Goal: Task Accomplishment & Management: Manage account settings

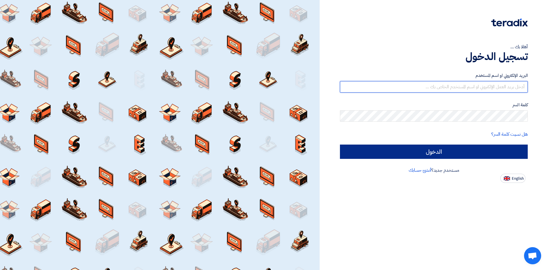
type input "[EMAIL_ADDRESS][PERSON_NAME][DOMAIN_NAME]"
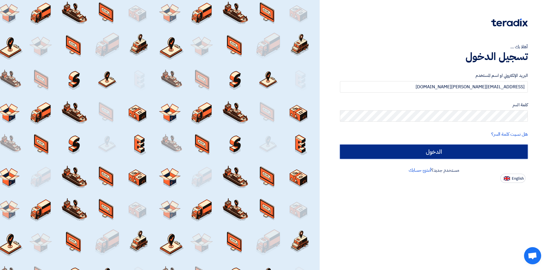
click at [458, 152] on input "الدخول" at bounding box center [434, 151] width 188 height 14
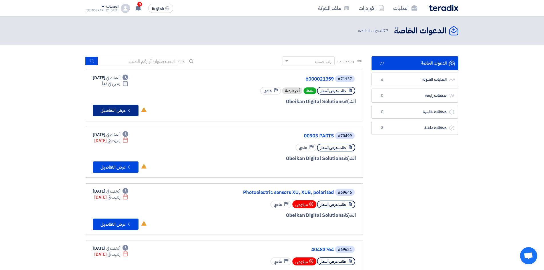
click at [109, 106] on button "Check details عرض التفاصيل" at bounding box center [116, 110] width 46 height 11
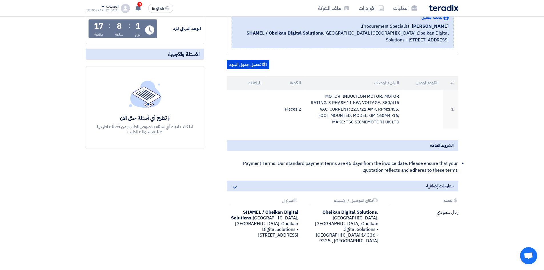
scroll to position [114, 0]
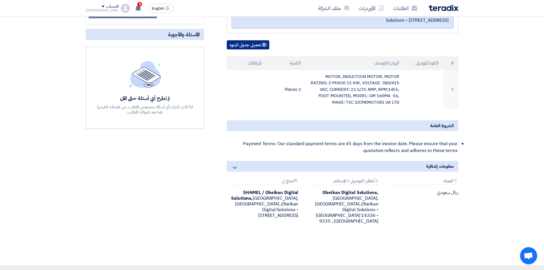
click at [254, 40] on button "تحميل جدول البنود" at bounding box center [248, 44] width 43 height 9
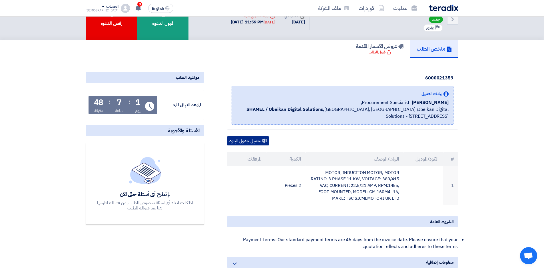
scroll to position [29, 0]
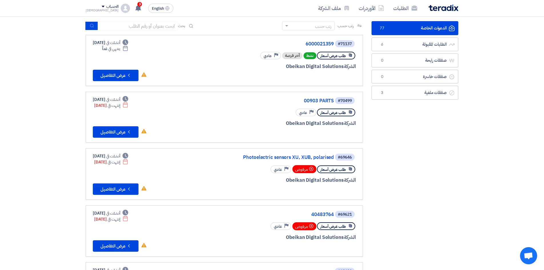
scroll to position [16, 0]
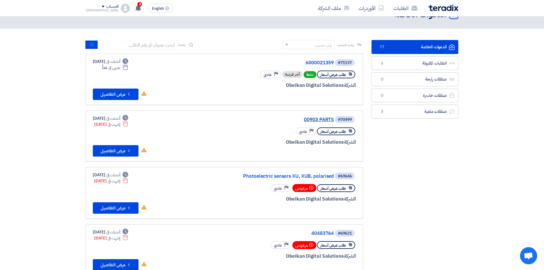
click at [316, 120] on link "00903 PARTS" at bounding box center [276, 119] width 114 height 5
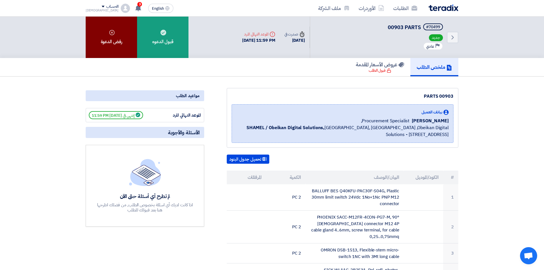
click at [120, 42] on div "رفض الدعوة" at bounding box center [111, 37] width 51 height 41
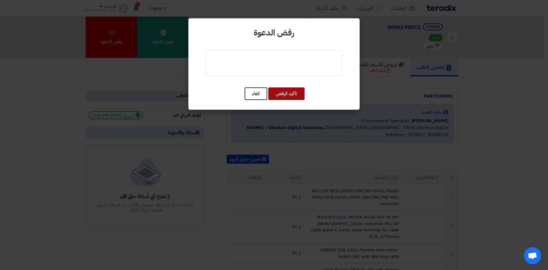
click at [281, 96] on button "تأكيد الرفض" at bounding box center [286, 93] width 36 height 13
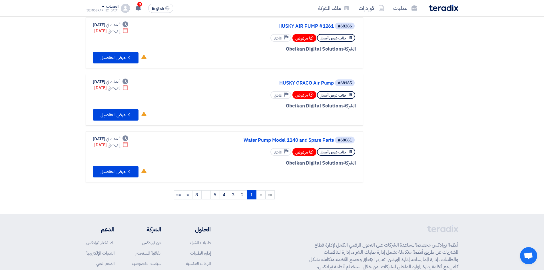
scroll to position [471, 0]
